Goal: Information Seeking & Learning: Find specific fact

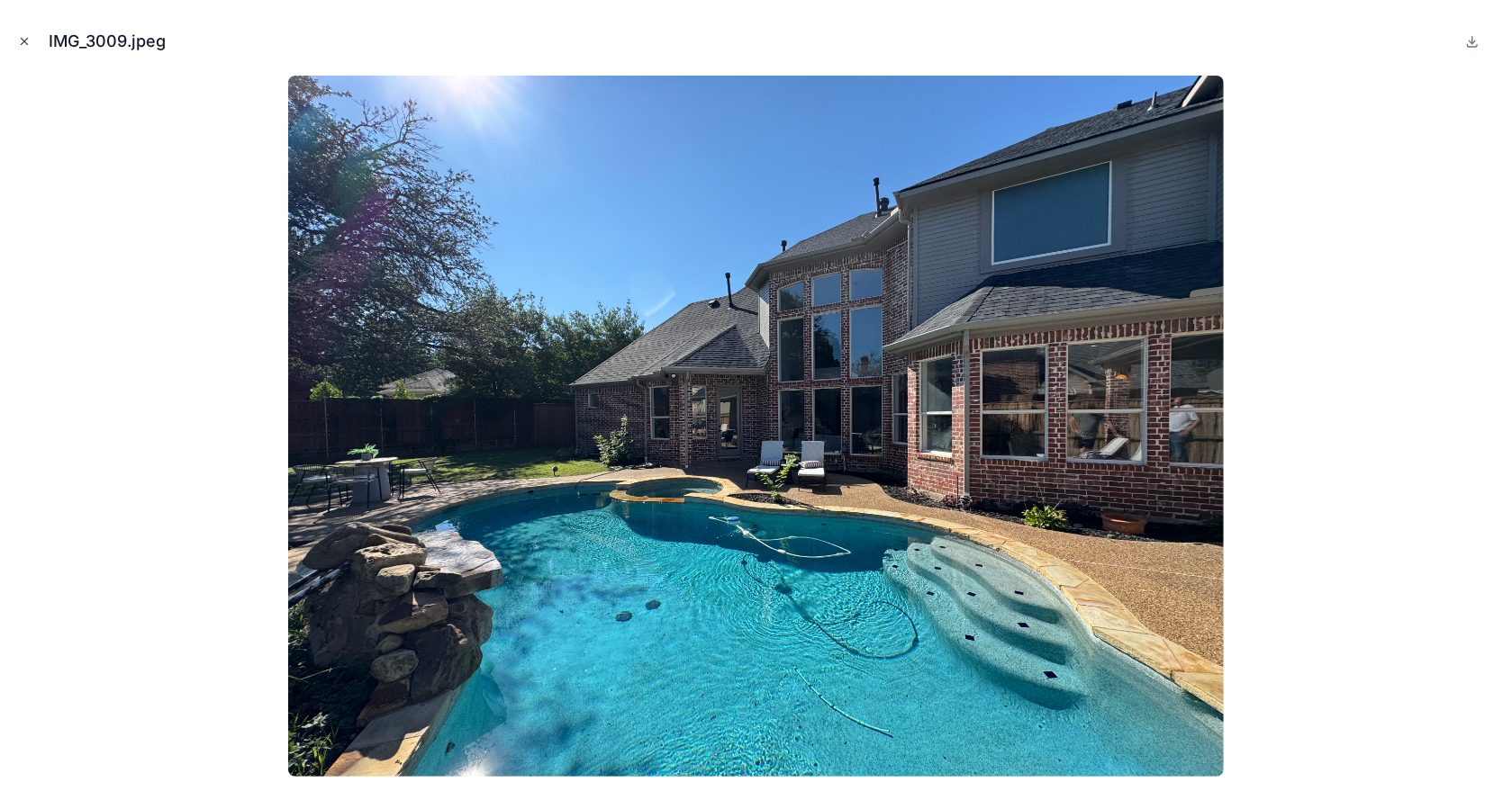
click at [24, 40] on icon "Close modal" at bounding box center [24, 42] width 7 height 7
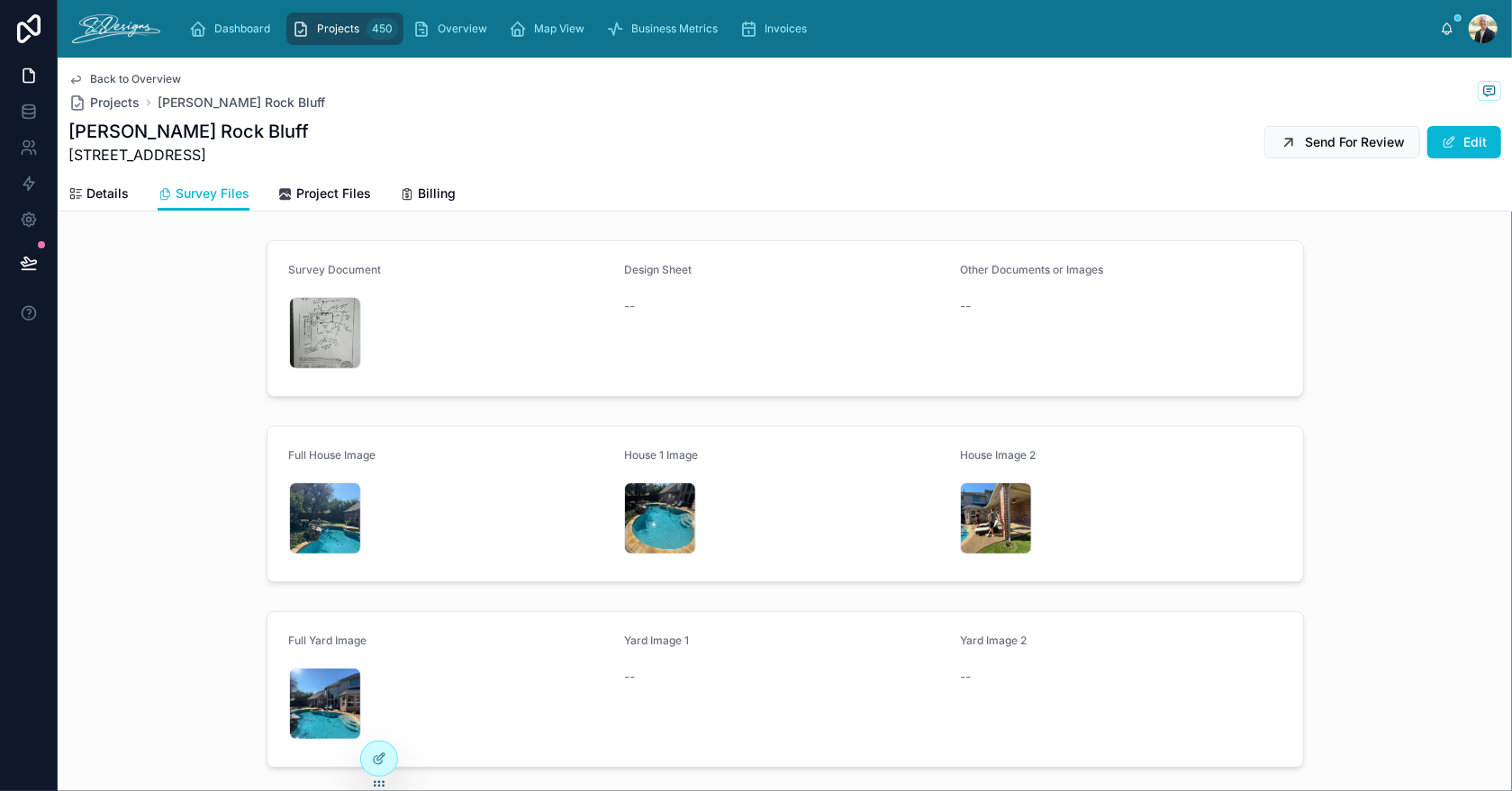
click at [354, 31] on span "Projects" at bounding box center [338, 28] width 42 height 14
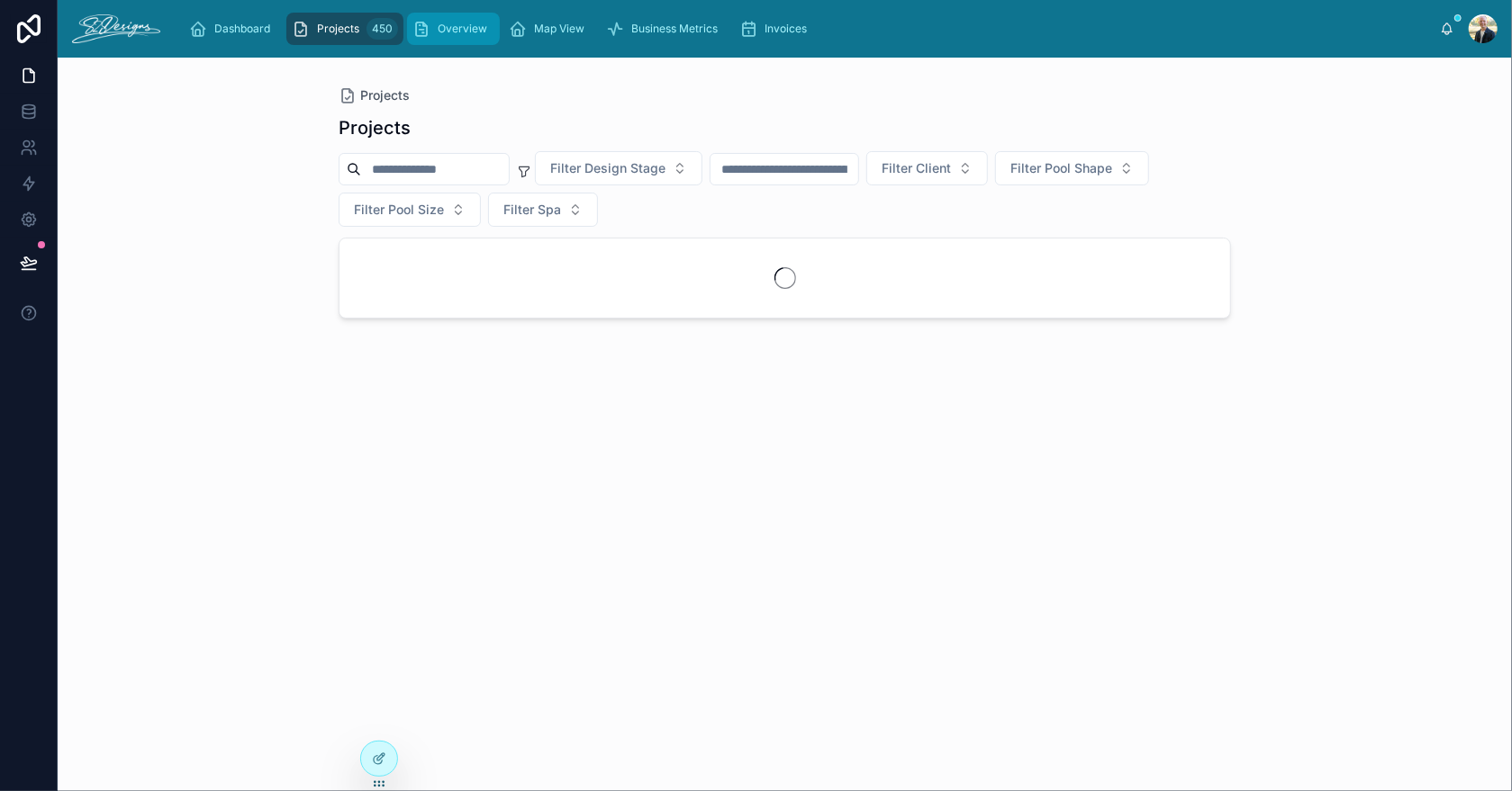
click at [479, 29] on span "Overview" at bounding box center [462, 28] width 49 height 14
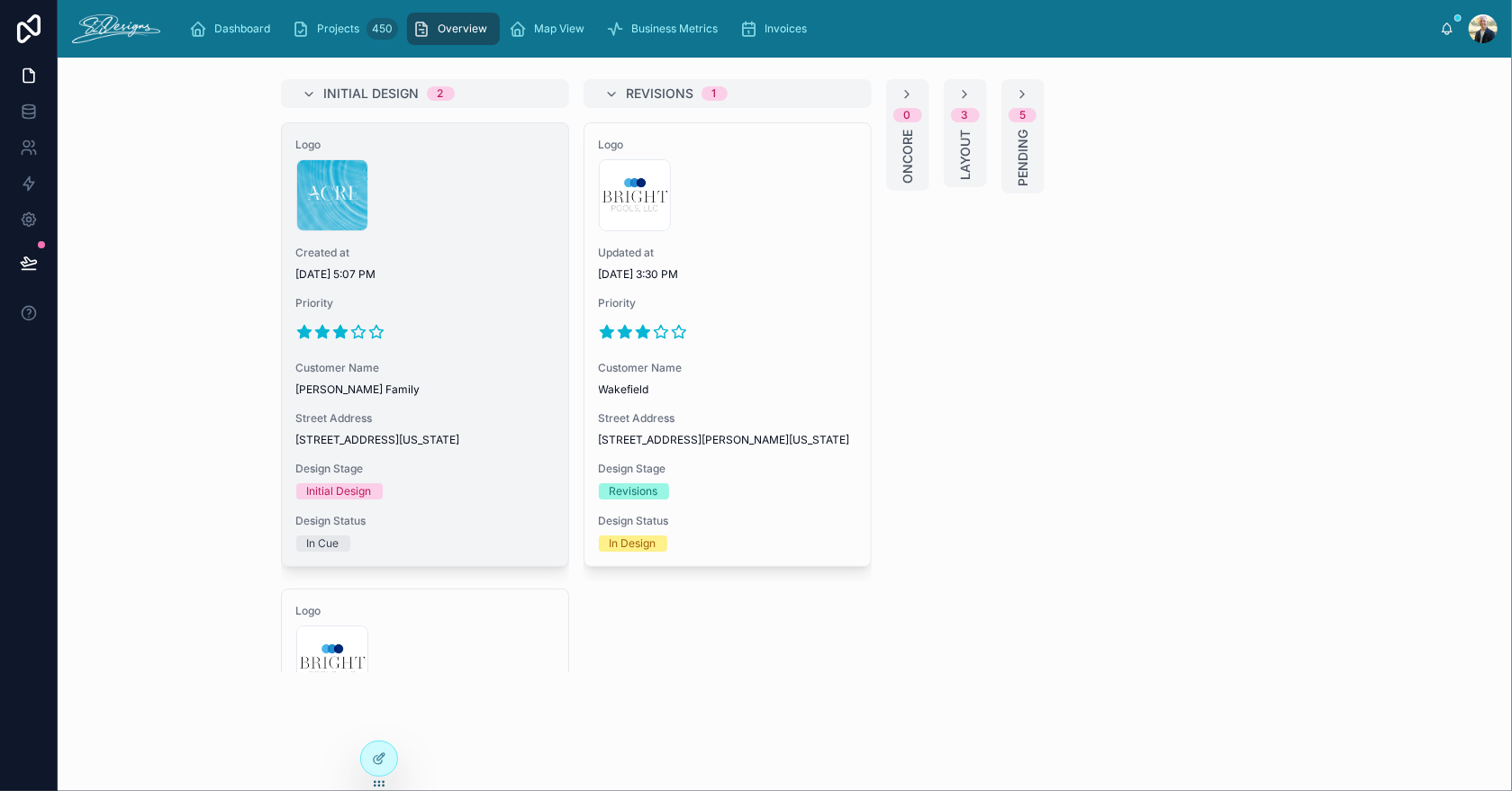
click at [451, 280] on span "[DATE] 5:07 PM" at bounding box center [425, 274] width 257 height 14
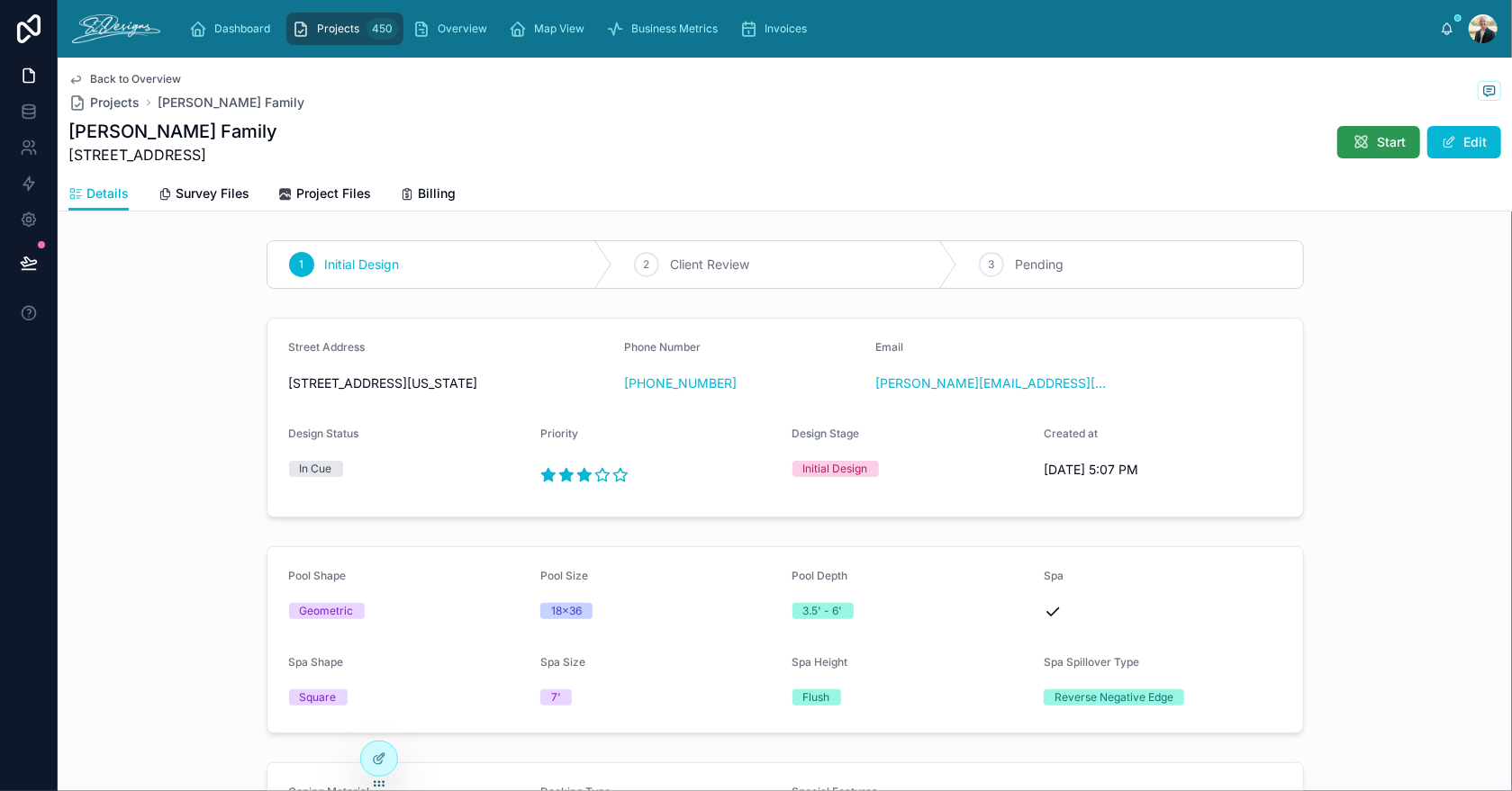
click at [1352, 139] on icon at bounding box center [1360, 142] width 18 height 18
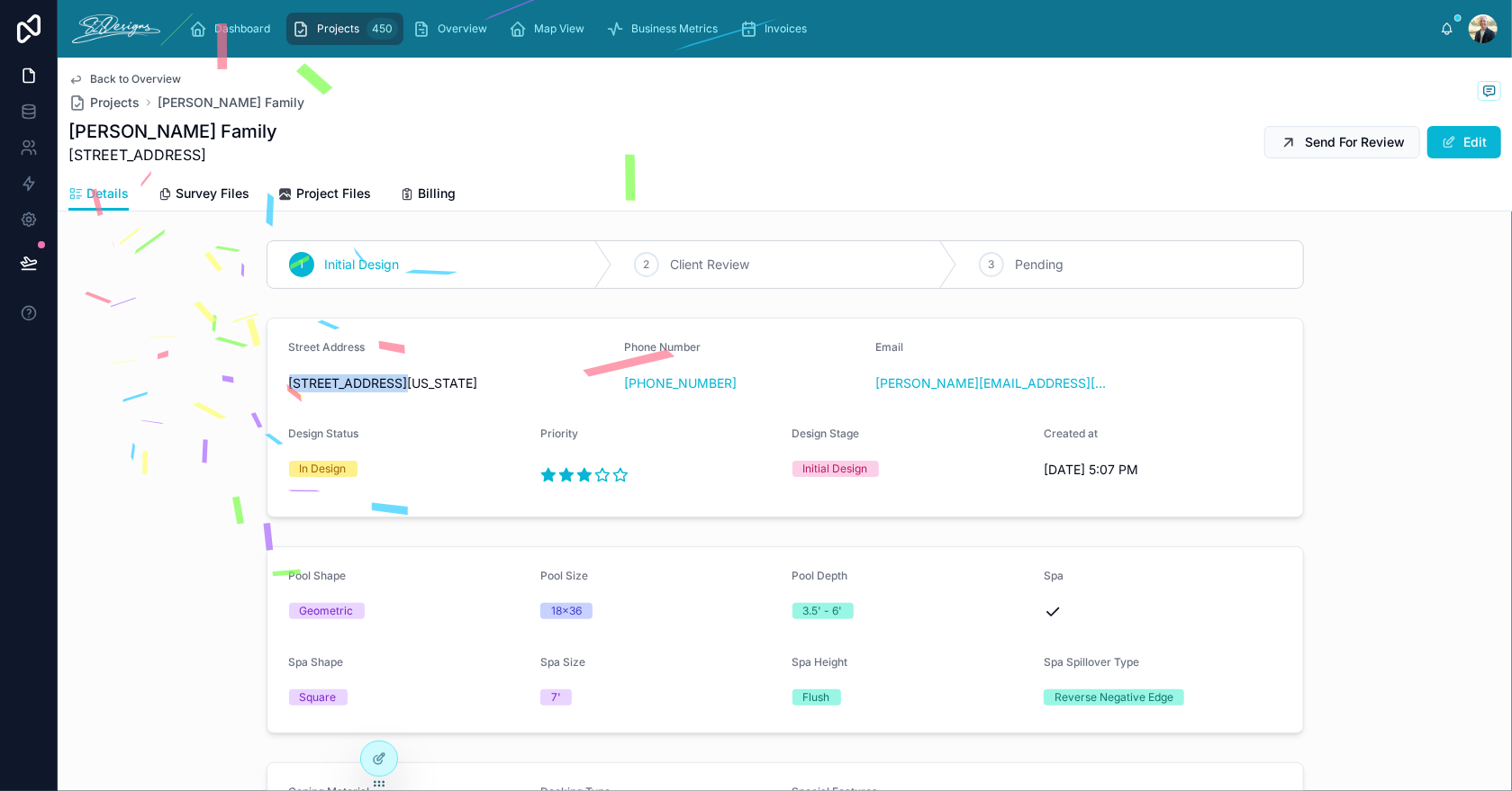
drag, startPoint x: 283, startPoint y: 379, endPoint x: 380, endPoint y: 382, distance: 97.0
click at [380, 382] on span "[STREET_ADDRESS][US_STATE]" at bounding box center [450, 383] width 322 height 18
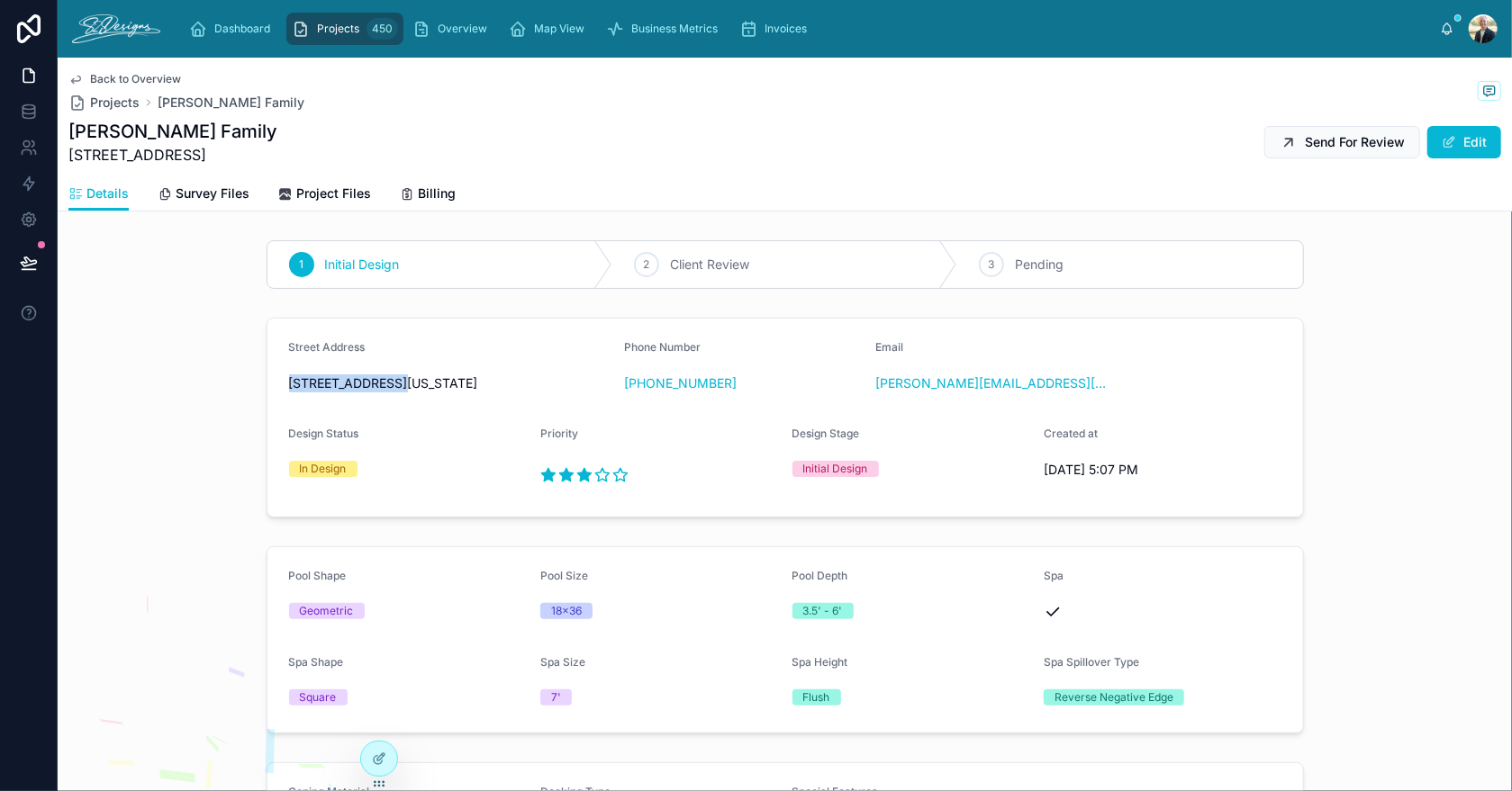
click at [299, 377] on span "[STREET_ADDRESS][US_STATE]" at bounding box center [450, 383] width 322 height 18
drag, startPoint x: 280, startPoint y: 378, endPoint x: 411, endPoint y: 381, distance: 131.0
click at [411, 381] on form "Street Address [STREET_ADDRESS][US_STATE] Phone Number [PHONE_NUMBER] Email [PE…" at bounding box center [785, 418] width 1035 height 198
drag, startPoint x: 1045, startPoint y: 404, endPoint x: 870, endPoint y: 405, distance: 175.0
click at [876, 398] on div "Email [PERSON_NAME][EMAIL_ADDRESS][DOMAIN_NAME]" at bounding box center [994, 369] width 238 height 58
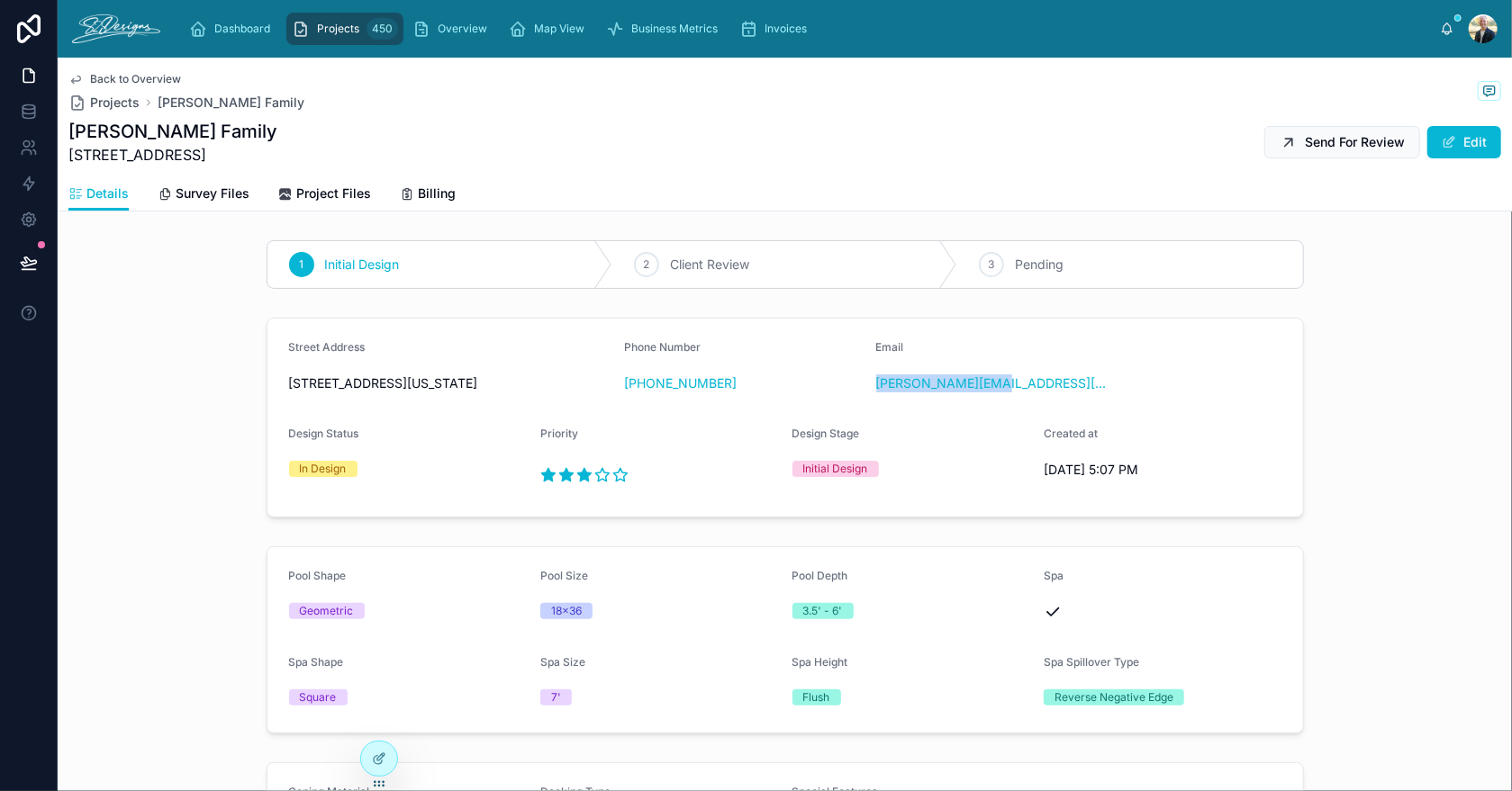
copy link "[PERSON_NAME][EMAIL_ADDRESS][DOMAIN_NAME]"
drag, startPoint x: 730, startPoint y: 391, endPoint x: 636, endPoint y: 398, distance: 94.3
click at [636, 398] on div "Phone Number [PHONE_NUMBER]" at bounding box center [742, 369] width 238 height 58
copy link "[PHONE_NUMBER]"
drag, startPoint x: 70, startPoint y: 129, endPoint x: 257, endPoint y: 141, distance: 187.4
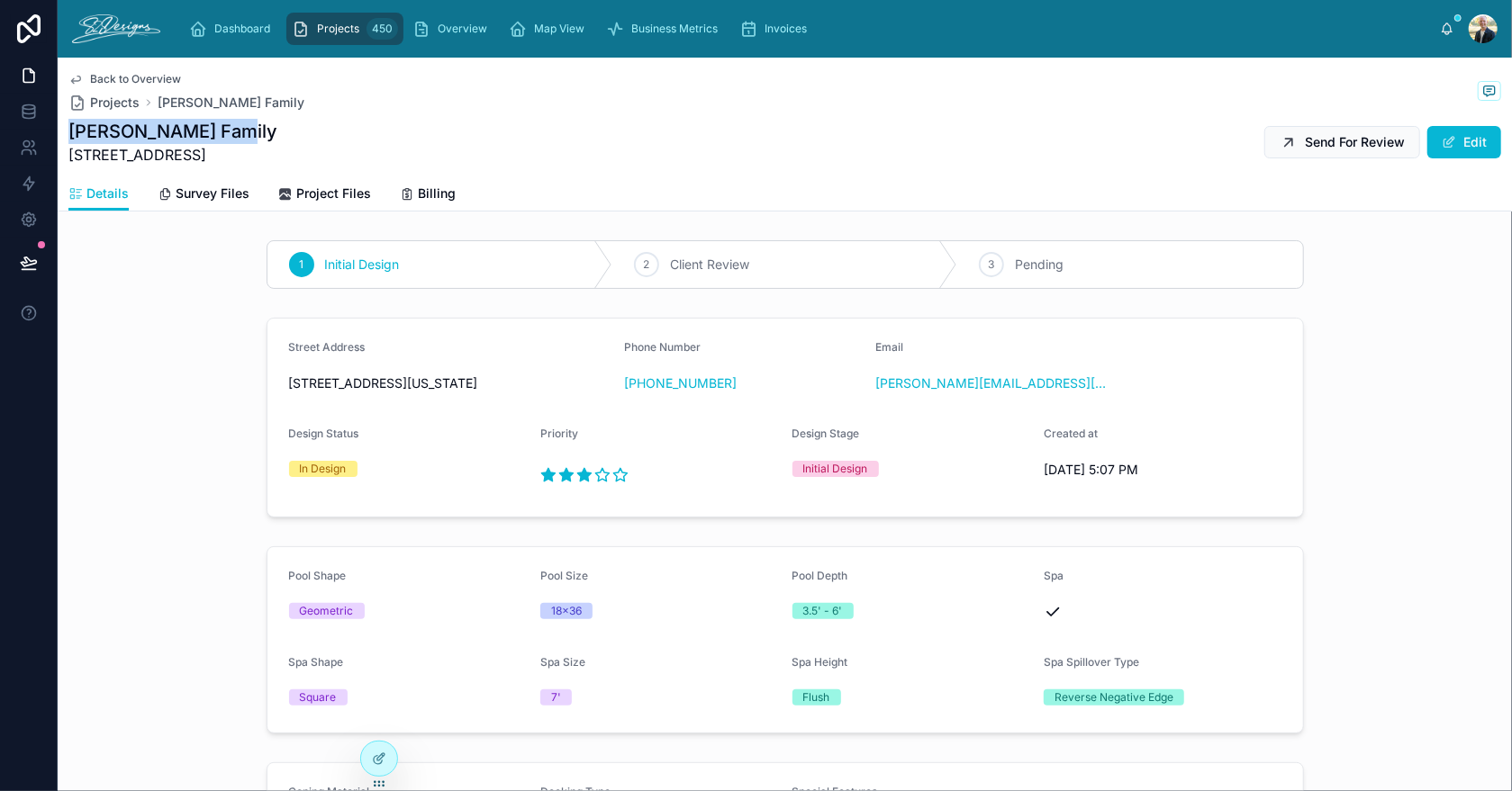
click at [257, 141] on div "[PERSON_NAME] Family [STREET_ADDRESS] Send For Review Edit" at bounding box center [784, 142] width 1433 height 47
copy h1 "[PERSON_NAME] Family"
click at [223, 202] on link "Survey Files" at bounding box center [203, 195] width 91 height 36
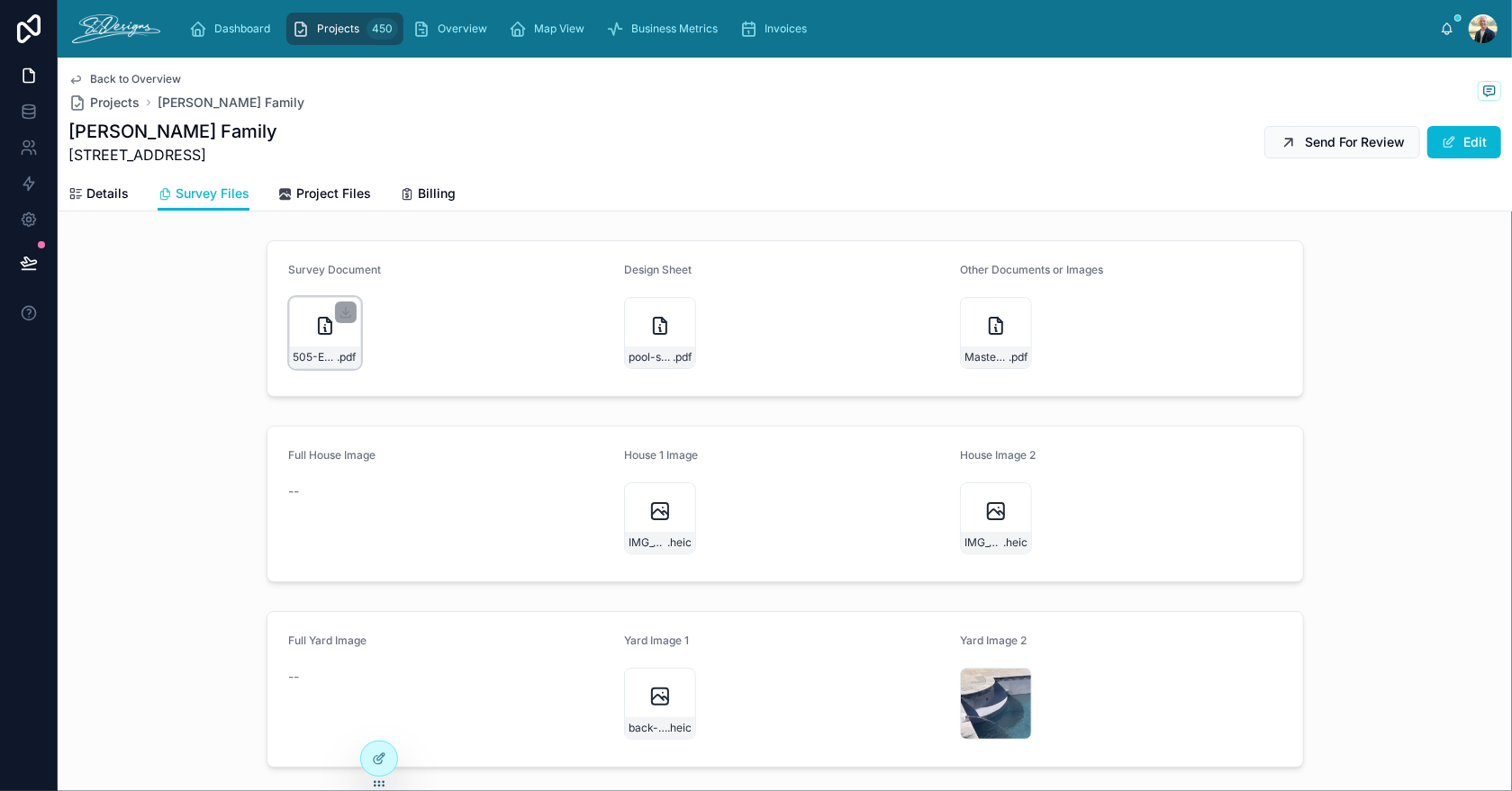
click at [314, 328] on icon at bounding box center [325, 326] width 21 height 21
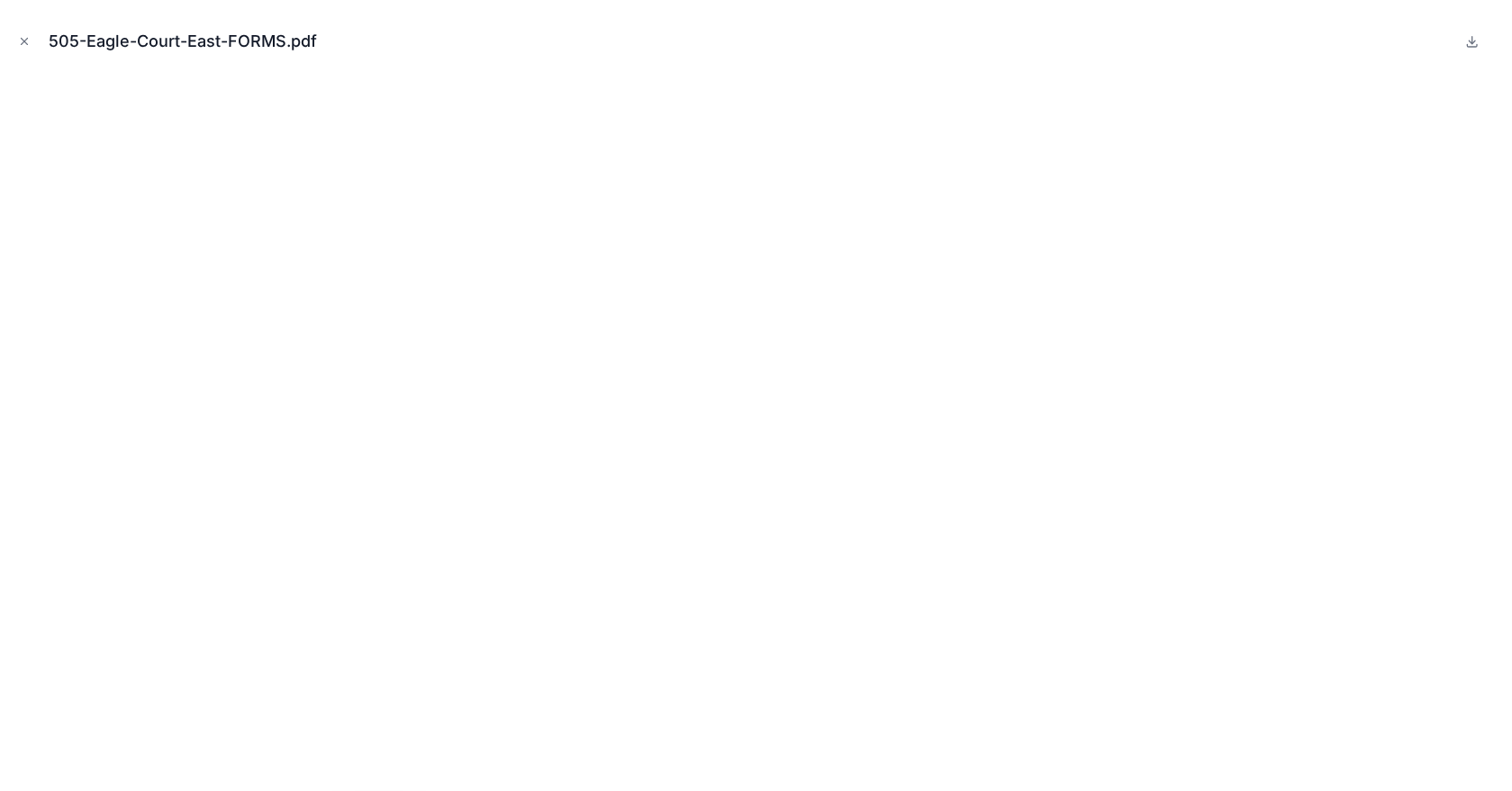
click at [19, 39] on icon "Close modal" at bounding box center [24, 42] width 13 height 13
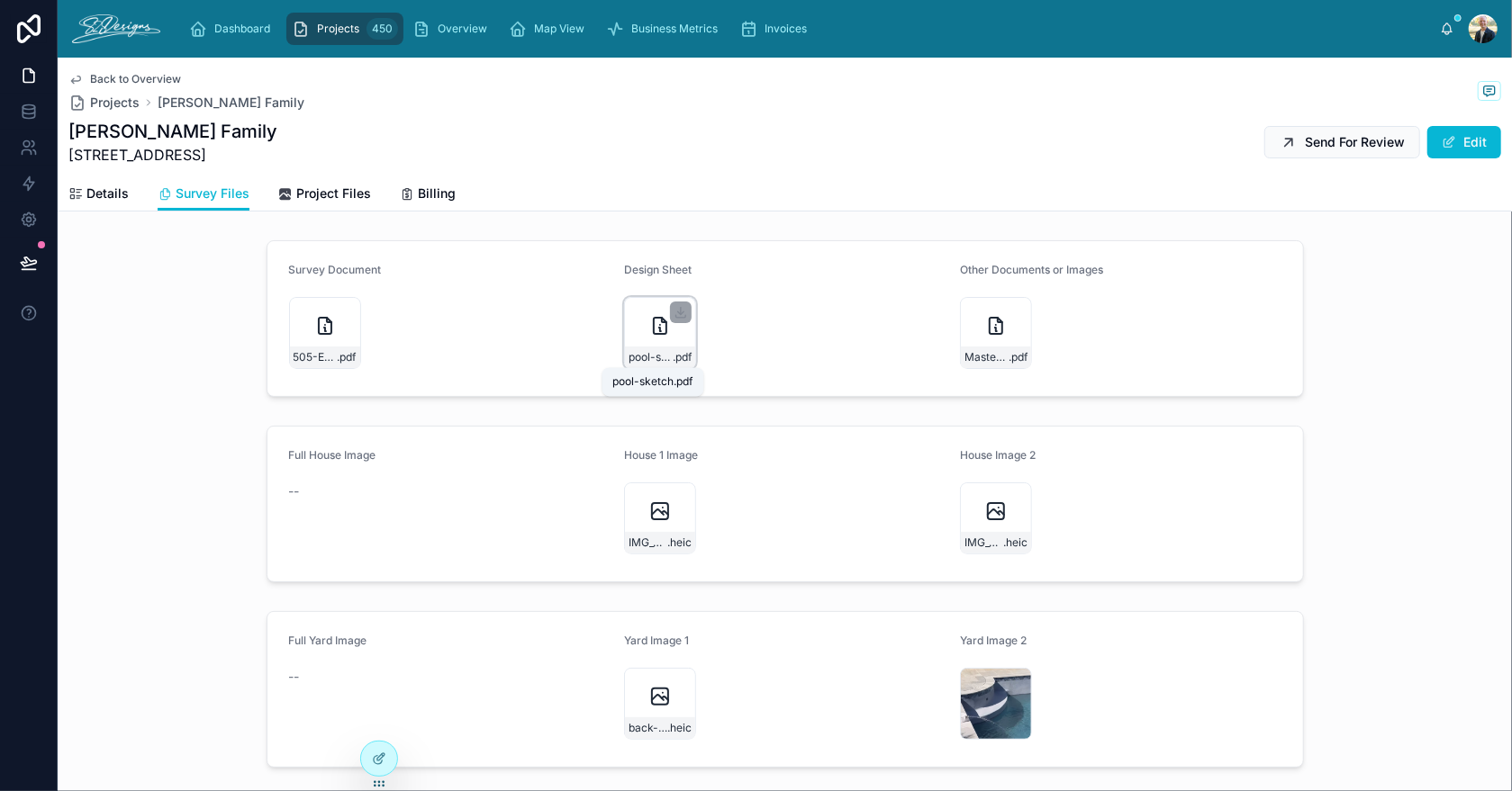
click at [634, 354] on span "pool-sketch" at bounding box center [650, 356] width 44 height 14
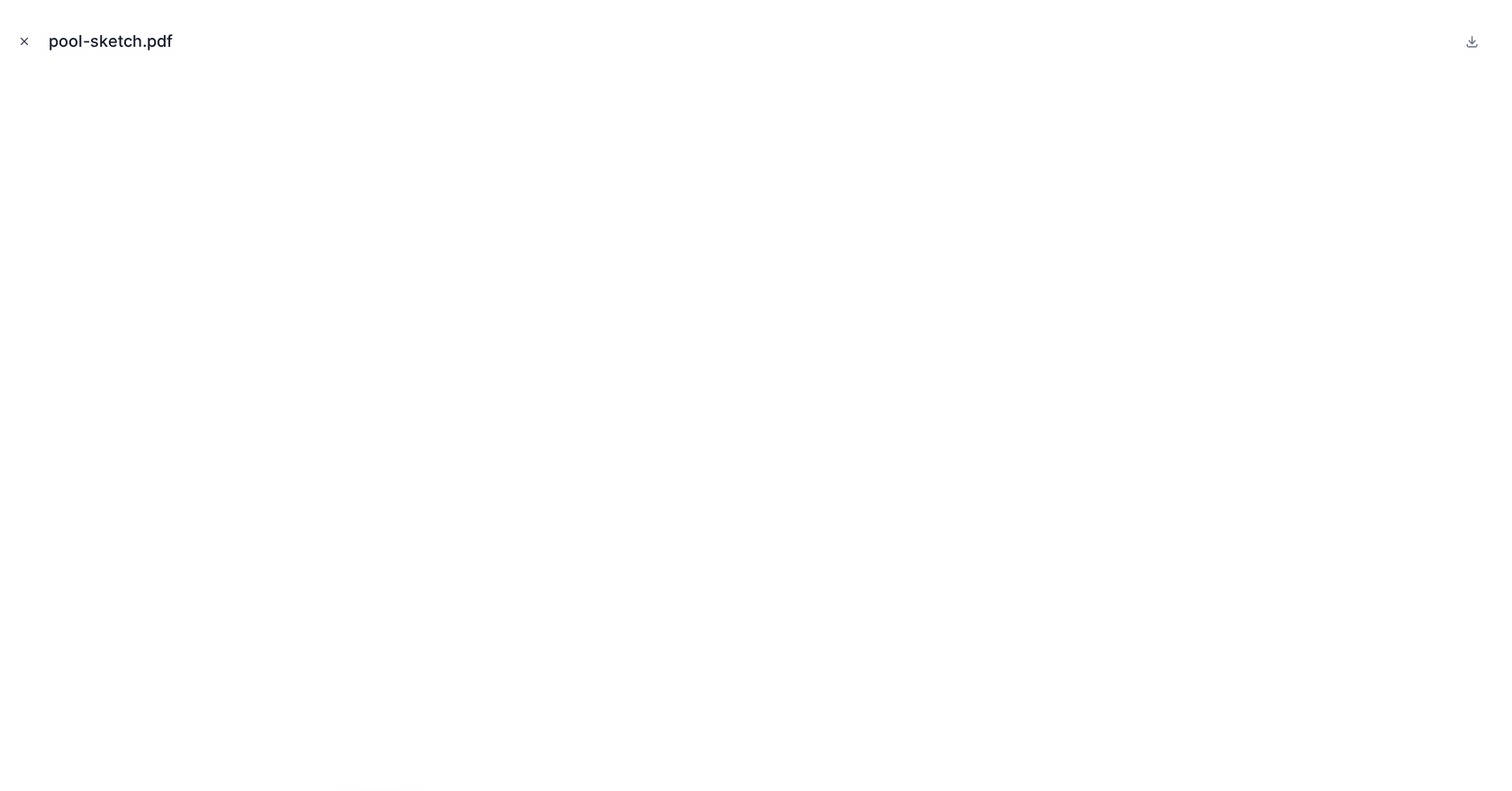
click at [23, 38] on icon "Close modal" at bounding box center [24, 42] width 13 height 13
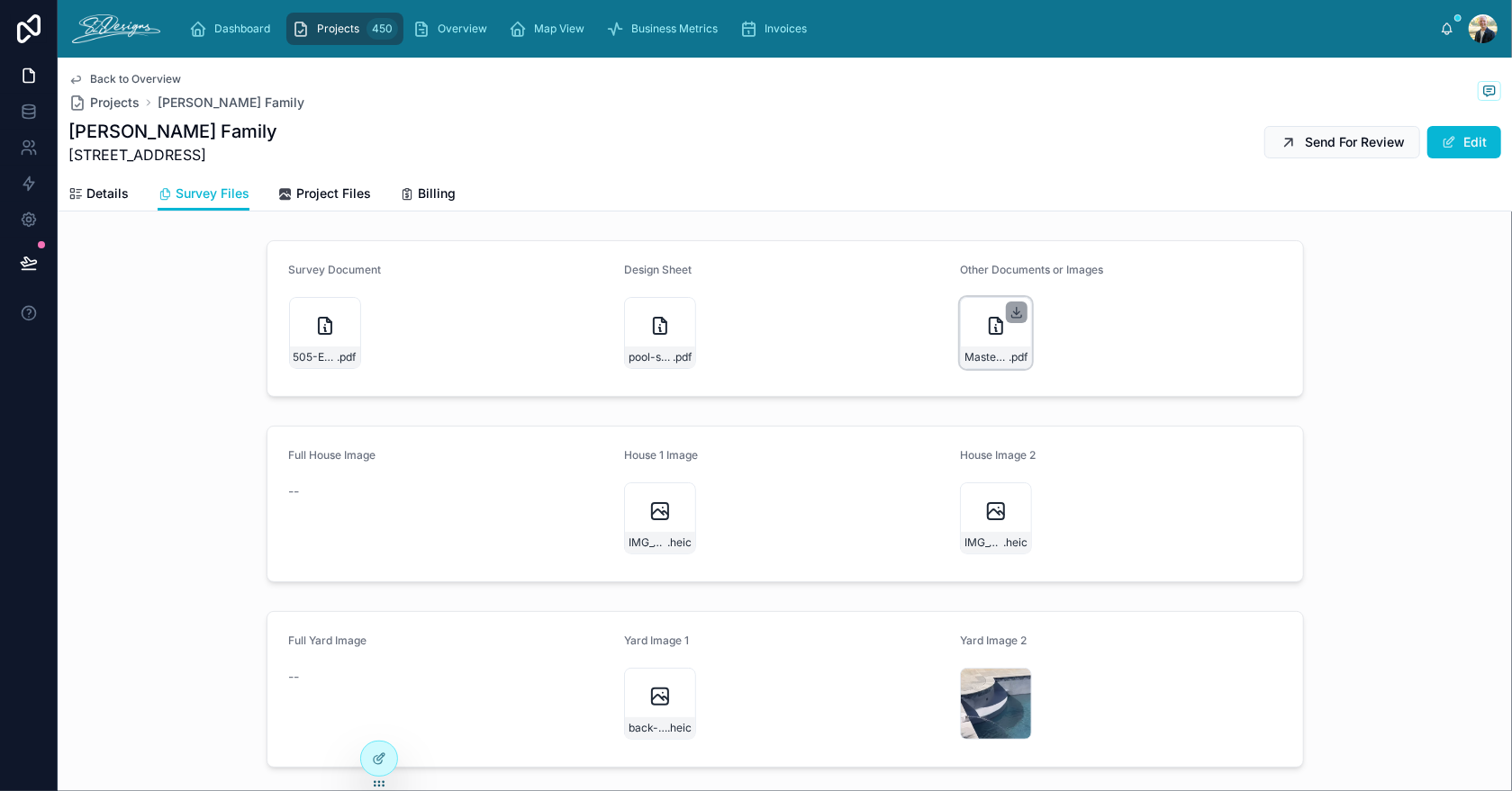
click at [1009, 309] on icon at bounding box center [1016, 312] width 14 height 14
